Goal: Check status: Check status

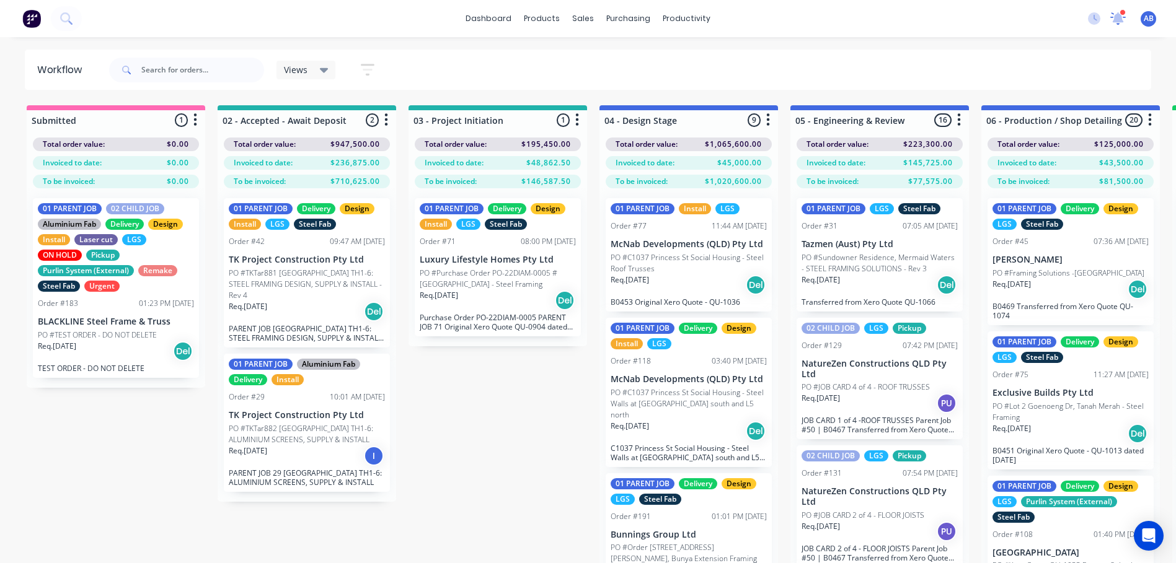
click at [1114, 15] on icon at bounding box center [1117, 19] width 16 height 14
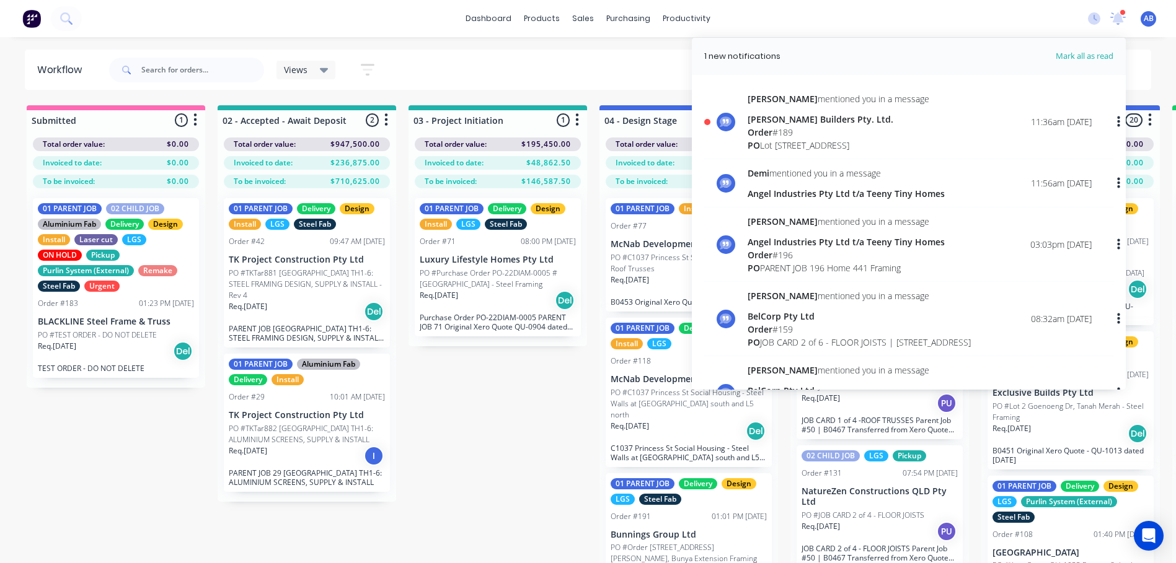
click at [827, 133] on div "Order # 189" at bounding box center [838, 132] width 182 height 13
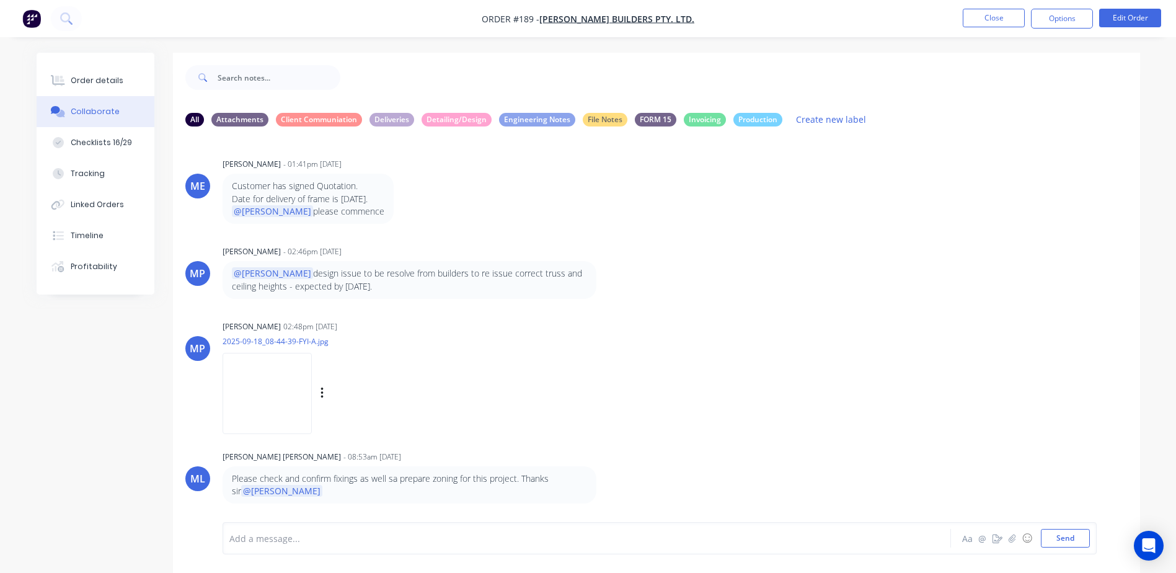
click at [272, 409] on img at bounding box center [266, 393] width 89 height 81
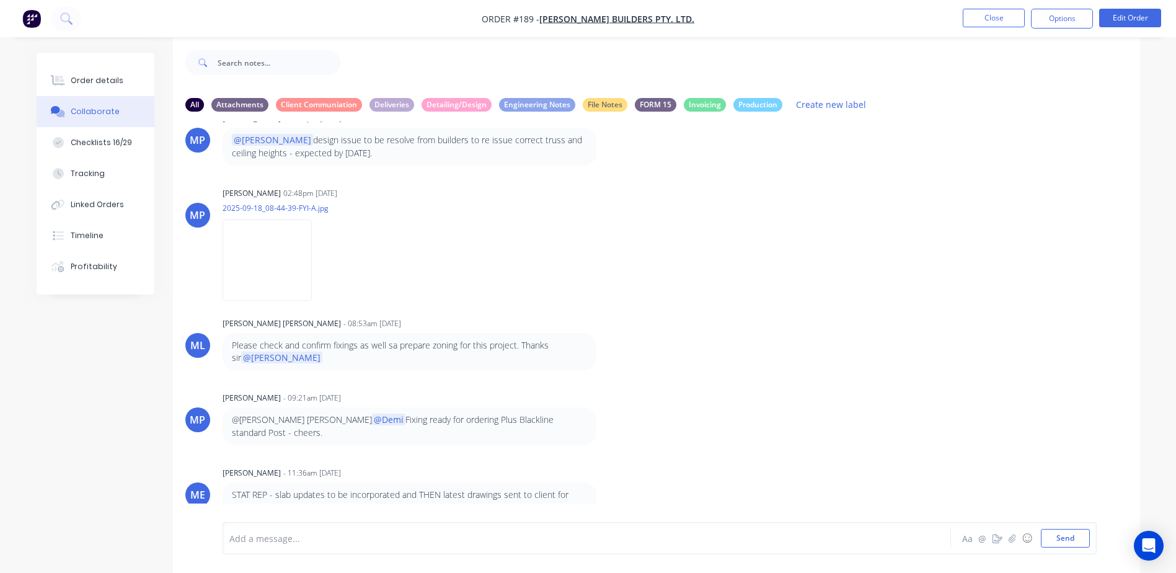
scroll to position [19, 0]
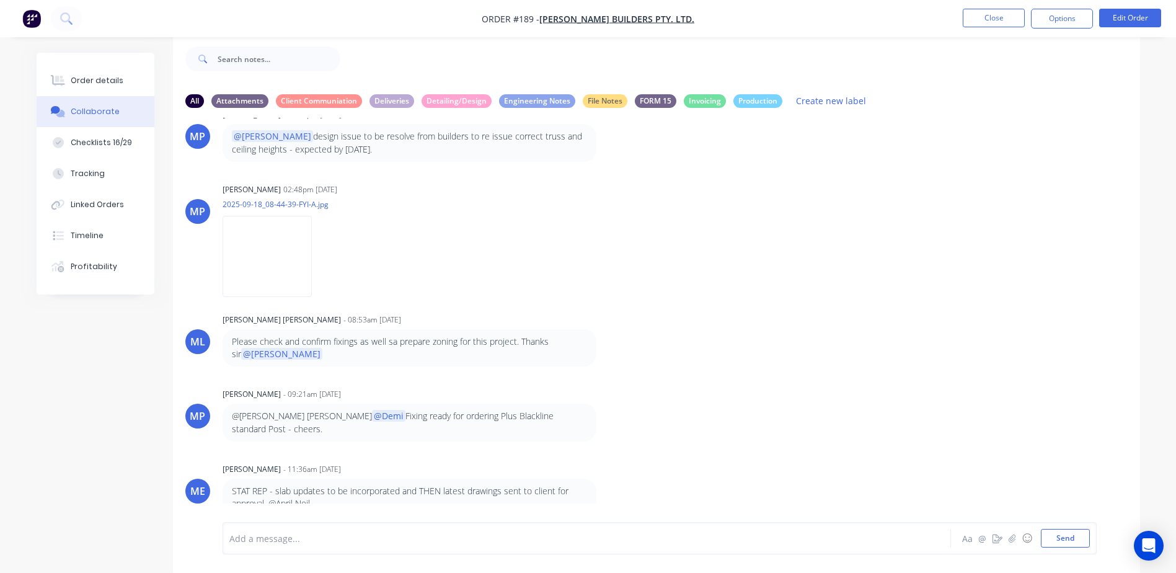
click at [708, 462] on div "ME [PERSON_NAME] - 11:36am [DATE] STAT REP - slab updates to be incorporated an…" at bounding box center [656, 488] width 967 height 56
click at [1001, 19] on button "Close" at bounding box center [993, 18] width 62 height 19
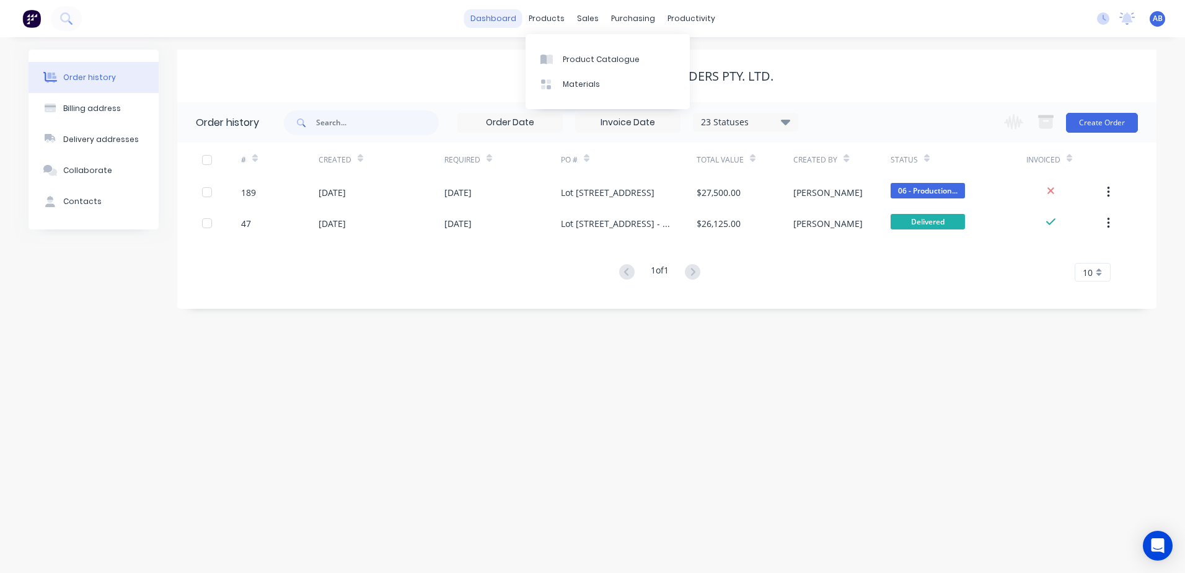
click at [493, 24] on link "dashboard" at bounding box center [493, 18] width 58 height 19
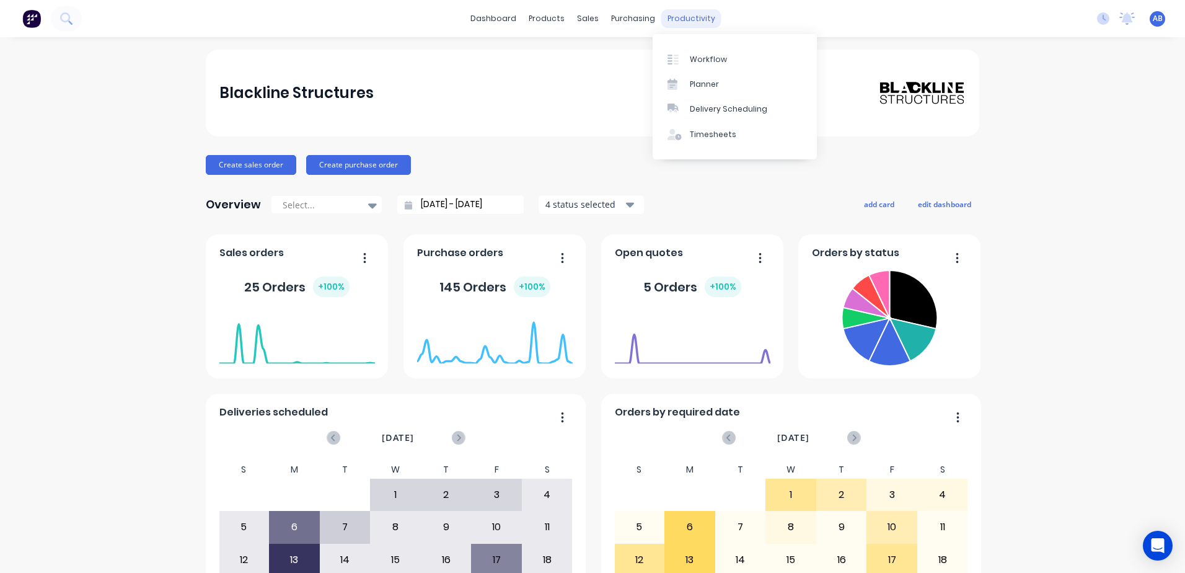
click at [669, 27] on div "productivity" at bounding box center [691, 18] width 60 height 19
click at [713, 60] on div "Workflow" at bounding box center [708, 59] width 37 height 11
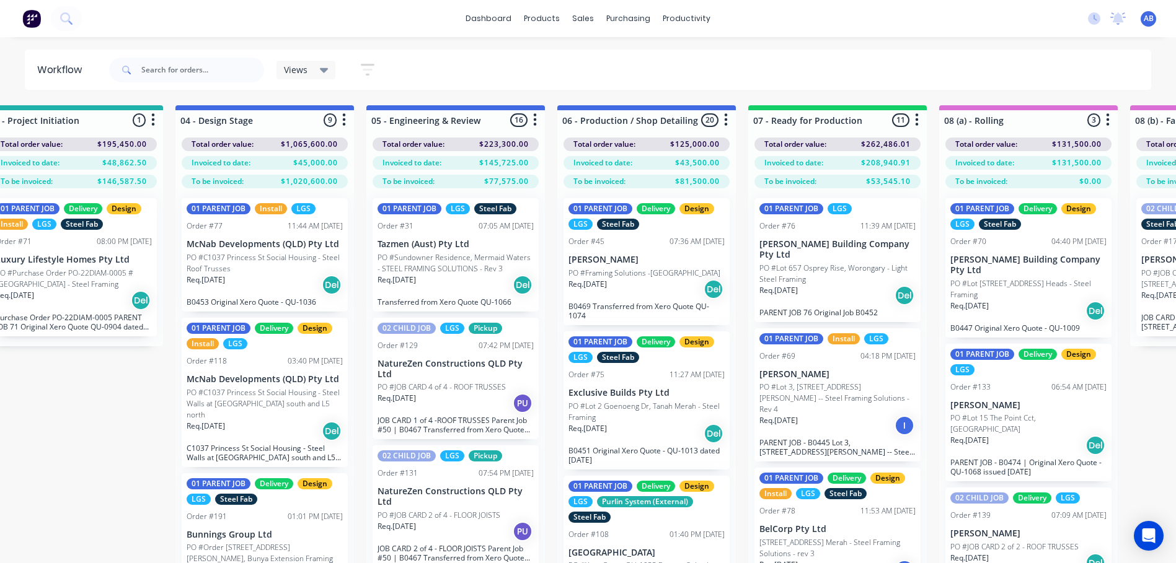
scroll to position [0, 433]
